Goal: Manage account settings

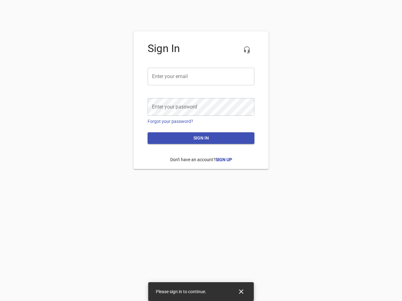
click at [247, 50] on icon "button" at bounding box center [247, 50] width 8 height 8
